Goal: Information Seeking & Learning: Learn about a topic

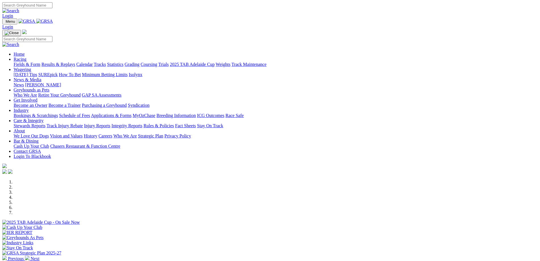
scroll to position [113, 0]
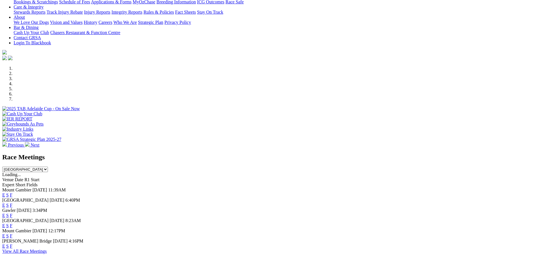
click at [12, 192] on link "F" at bounding box center [11, 194] width 3 height 5
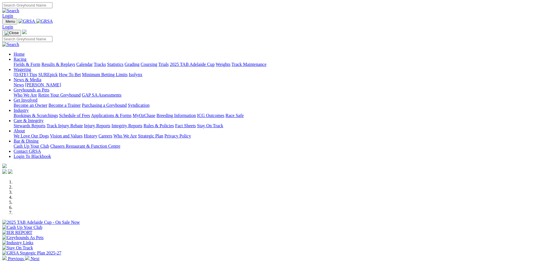
scroll to position [113, 0]
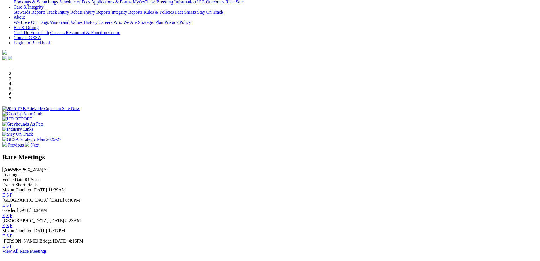
click at [12, 203] on link "F" at bounding box center [11, 205] width 3 height 5
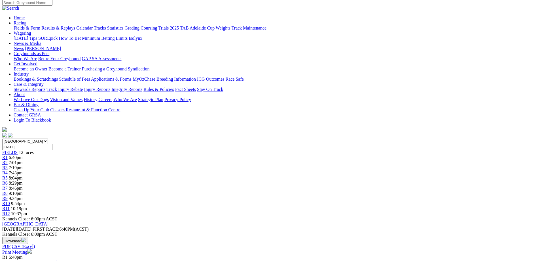
scroll to position [57, 0]
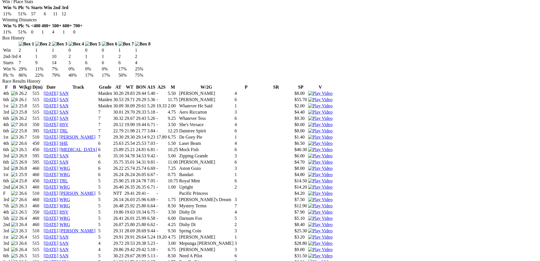
scroll to position [340, 0]
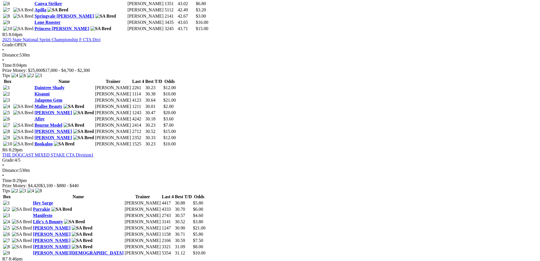
scroll to position [653, 0]
